Goal: Information Seeking & Learning: Learn about a topic

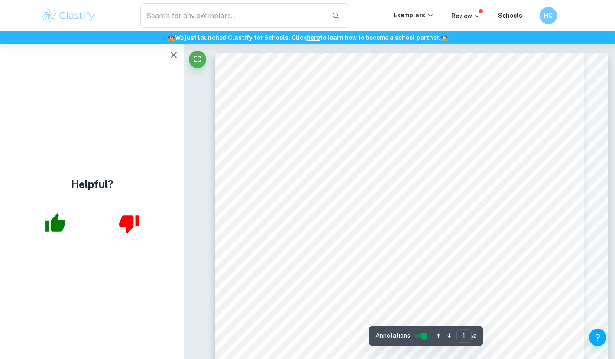
click at [64, 16] on img at bounding box center [68, 15] width 55 height 17
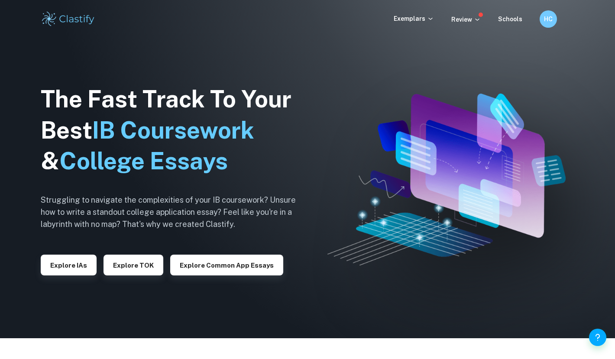
scroll to position [22, 0]
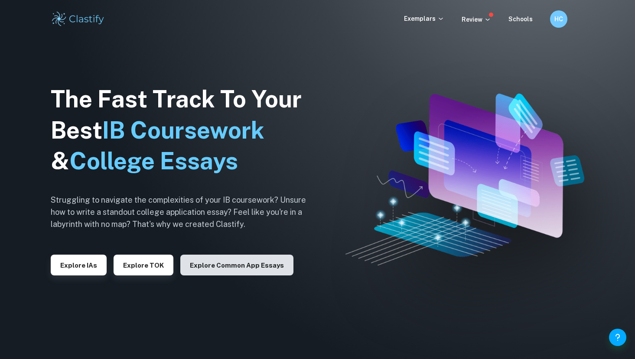
click at [215, 259] on button "Explore Common App essays" at bounding box center [236, 265] width 113 height 21
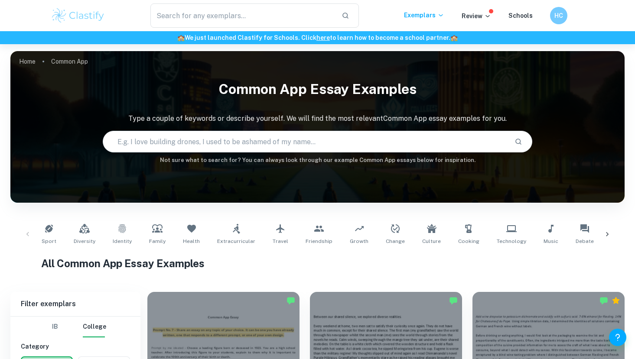
click at [288, 138] on input "text" at bounding box center [305, 142] width 405 height 24
type input "scoliosis"
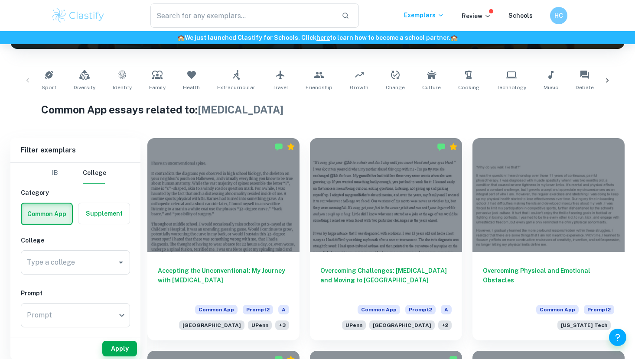
scroll to position [169, 0]
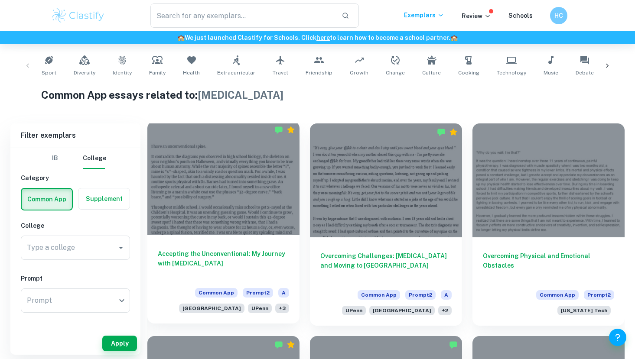
click at [242, 247] on div "Accepting the Unconventional: My Journey with Scoliosis Common App Prompt 2 A H…" at bounding box center [223, 279] width 152 height 88
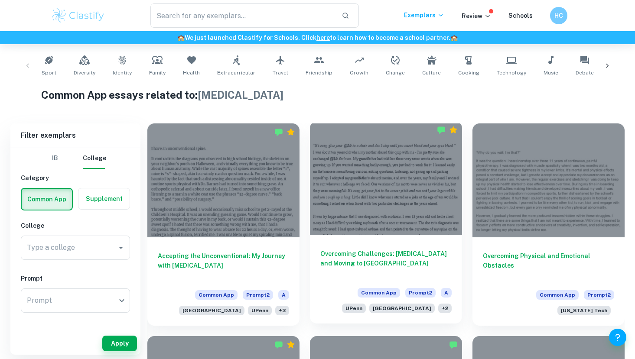
click at [381, 252] on h6 "Overcoming Challenges: Scoliosis and Moving to South Korea" at bounding box center [385, 263] width 131 height 29
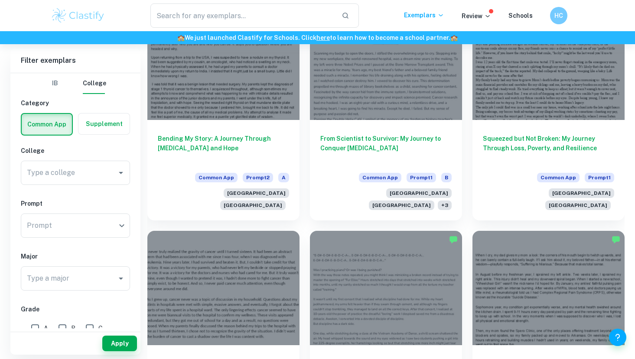
scroll to position [510, 0]
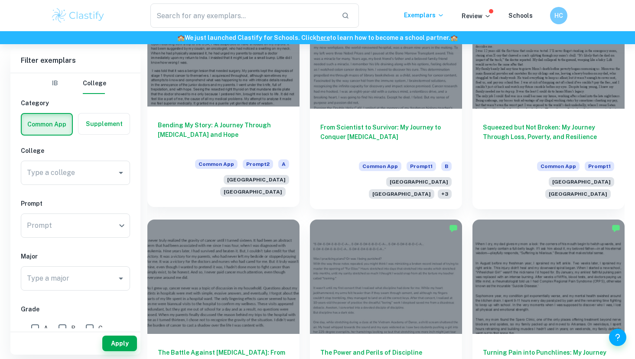
click at [247, 125] on h6 "Bending My Story: A Journey Through [MEDICAL_DATA] and Hope" at bounding box center [223, 134] width 131 height 29
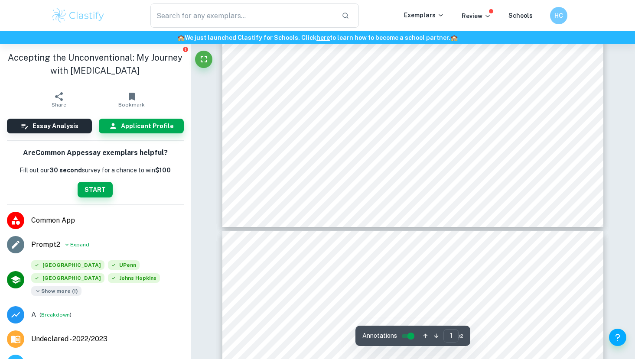
scroll to position [400, 0]
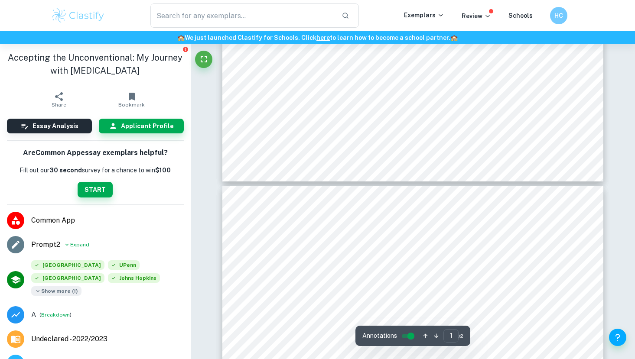
type input "2"
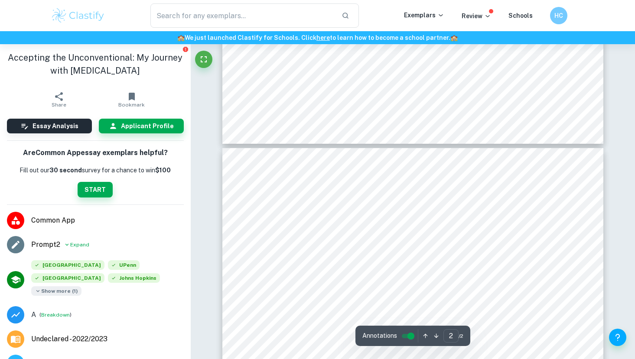
scroll to position [451, 0]
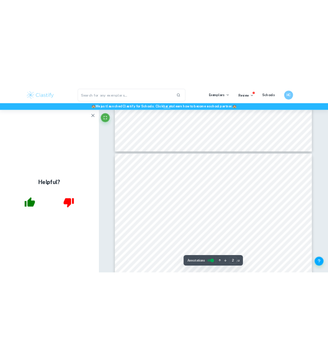
scroll to position [535, 0]
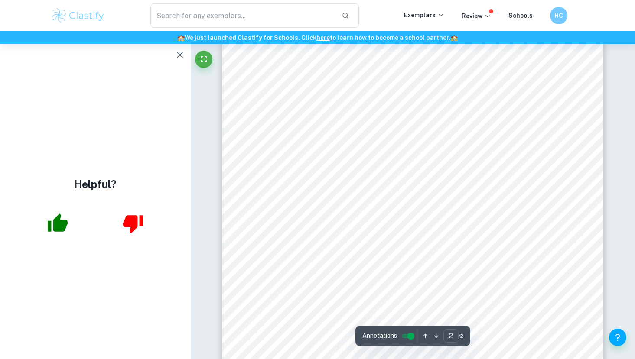
click at [177, 59] on icon "button" at bounding box center [180, 55] width 10 height 10
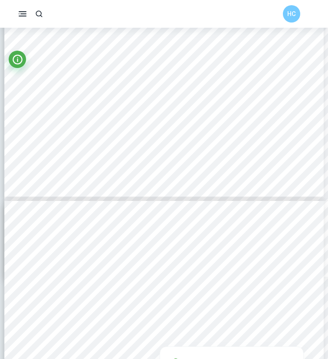
type input "1"
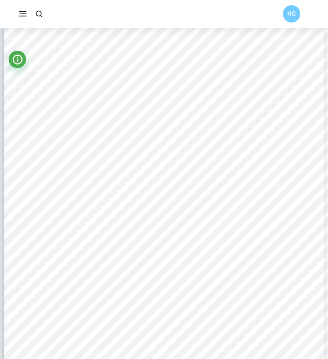
scroll to position [0, 0]
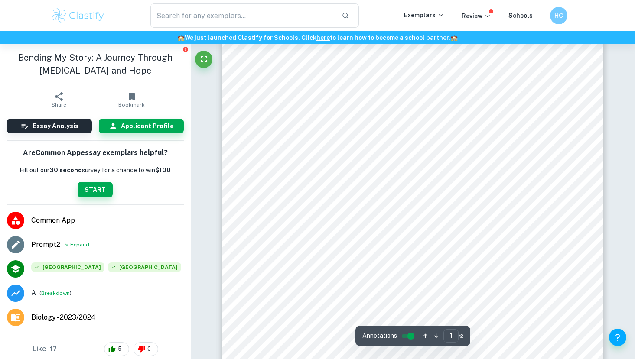
scroll to position [57, 0]
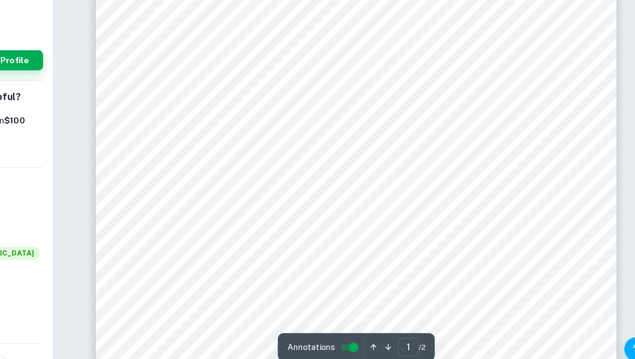
drag, startPoint x: 569, startPoint y: 137, endPoint x: 547, endPoint y: 194, distance: 60.8
click at [547, 194] on div "Since childhood, I have found joy in art and fiction. But despite the comforts …" at bounding box center [412, 265] width 381 height 538
click at [419, 166] on span "stage 1 [MEDICAL_DATA] to themselves. I acquiesced throughout, although sometim…" at bounding box center [410, 162] width 284 height 7
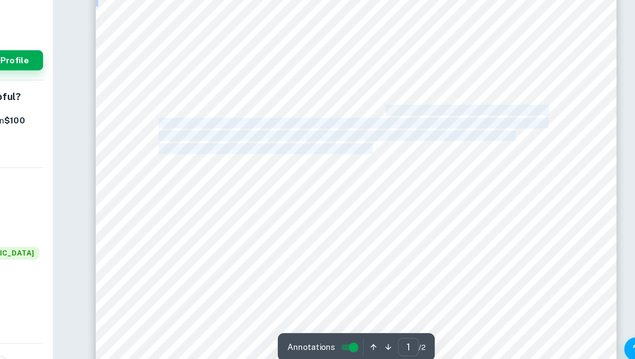
drag, startPoint x: 421, startPoint y: 163, endPoint x: 423, endPoint y: 189, distance: 26.5
click at [423, 189] on div "Since childhood, I have found joy in art and fiction. But despite the comforts …" at bounding box center [412, 265] width 381 height 538
click at [423, 189] on span "trepidation, and with hope. Seeing the resected right thyroid on that mundane s…" at bounding box center [407, 190] width 278 height 7
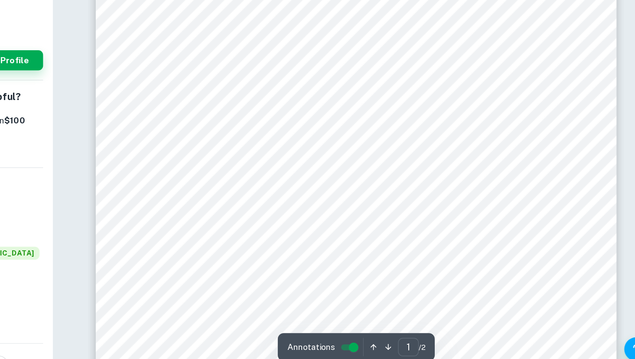
click at [423, 189] on span "trepidation, and with hope. Seeing the resected right thyroid on that mundane s…" at bounding box center [407, 190] width 278 height 7
click at [335, 257] on span "was destined to take. This was the catalyst for my ambition to become a doctor:…" at bounding box center [407, 253] width 278 height 7
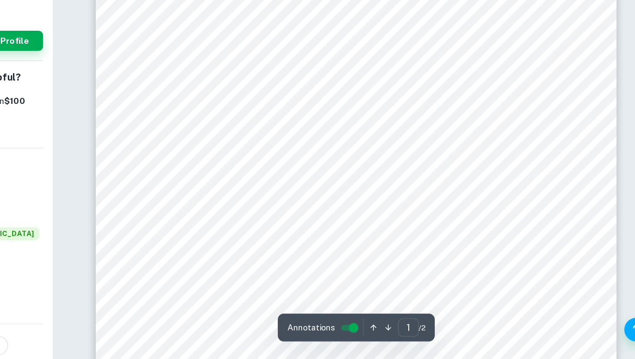
scroll to position [114, 0]
click at [399, 191] on div "Since childhood, I have found joy in art and fiction. But despite the comforts …" at bounding box center [412, 208] width 381 height 538
click at [392, 227] on div at bounding box center [412, 125] width 381 height 538
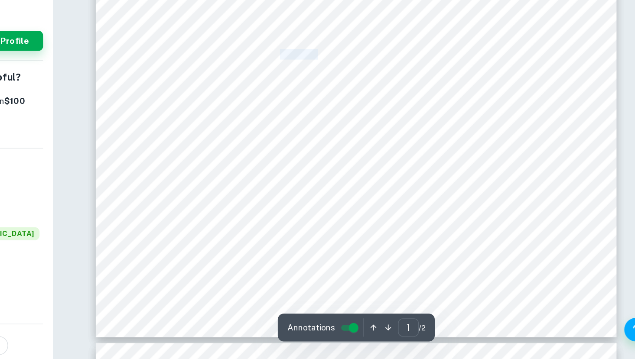
scroll to position [249, 0]
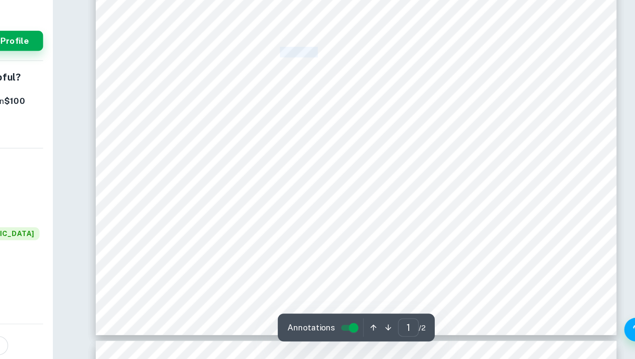
click at [473, 221] on div "Since childhood, I have found joy in art and fiction. But despite the comforts …" at bounding box center [412, 73] width 381 height 538
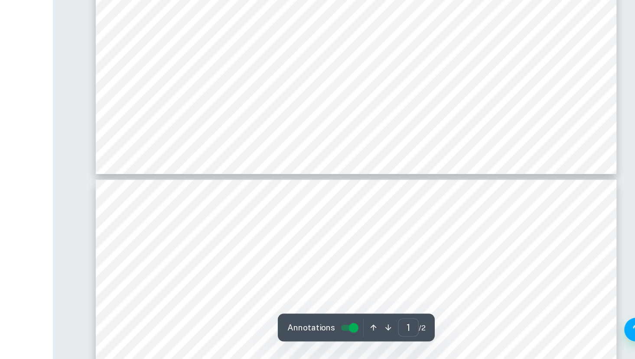
scroll to position [367, 0]
